Goal: Information Seeking & Learning: Understand process/instructions

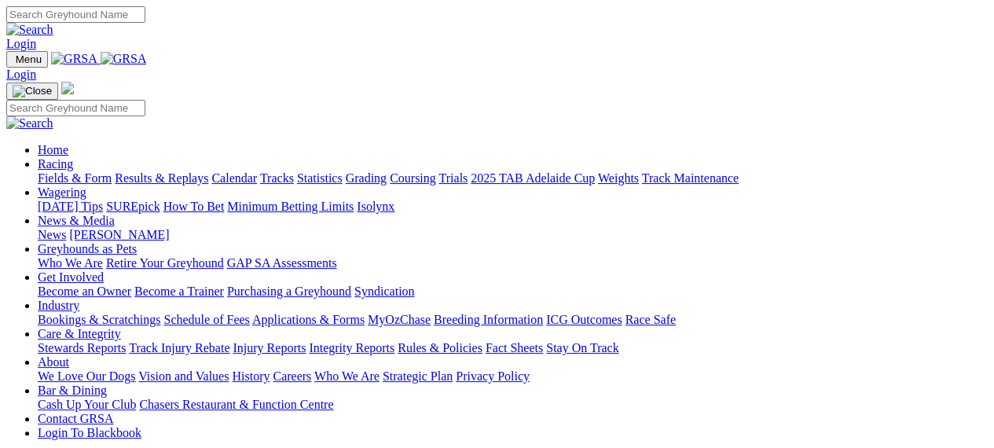
click at [147, 66] on img at bounding box center [124, 59] width 46 height 14
click at [482, 341] on link "Rules & Policies" at bounding box center [440, 347] width 85 height 13
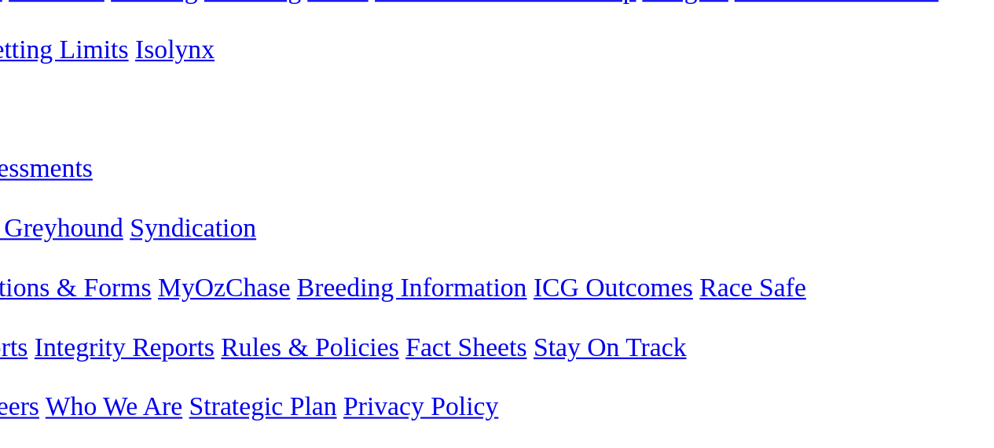
scroll to position [90, 0]
